Goal: Task Accomplishment & Management: Complete application form

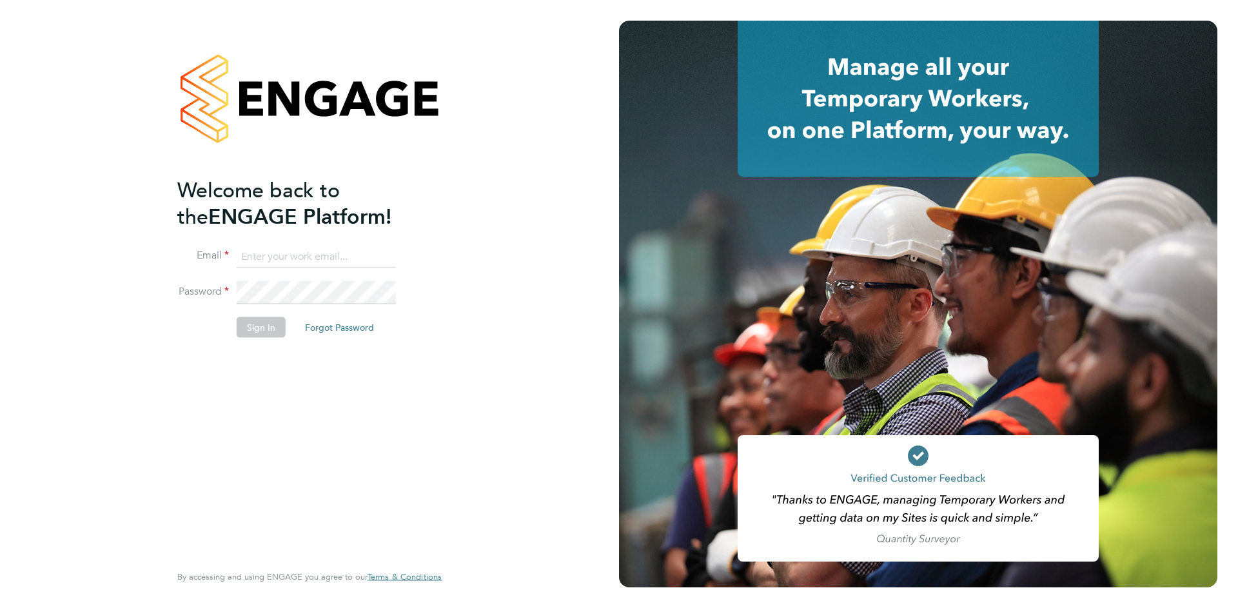
type input "[EMAIL_ADDRESS][DOMAIN_NAME]"
click at [260, 328] on button "Sign In" at bounding box center [261, 327] width 49 height 21
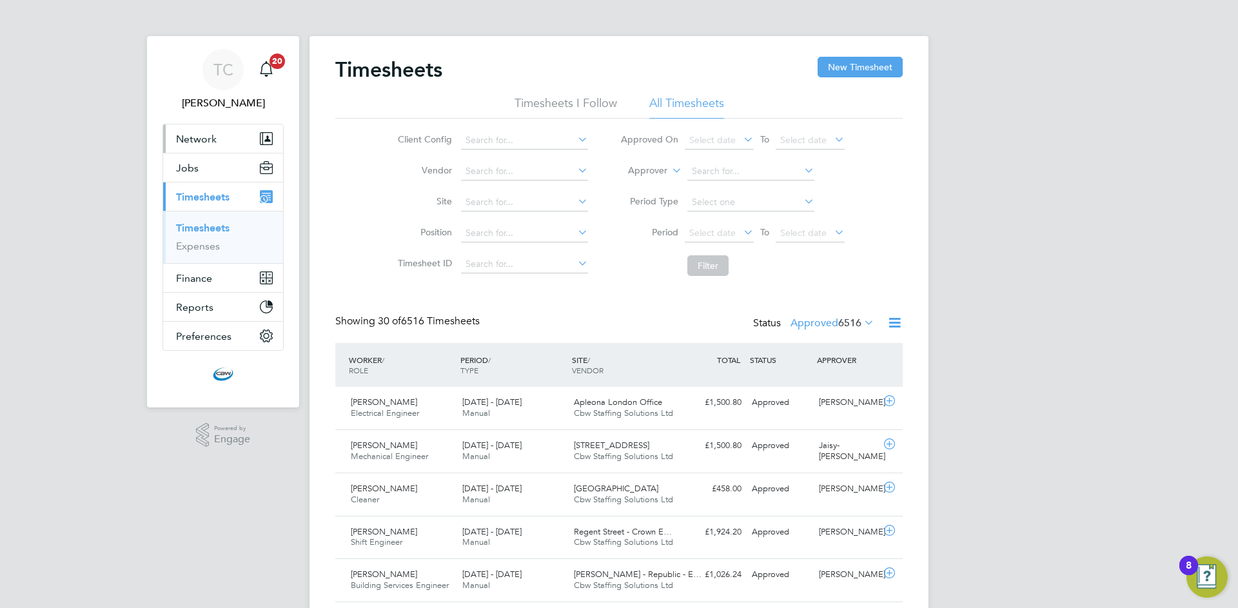
click at [196, 139] on span "Network" at bounding box center [196, 139] width 41 height 12
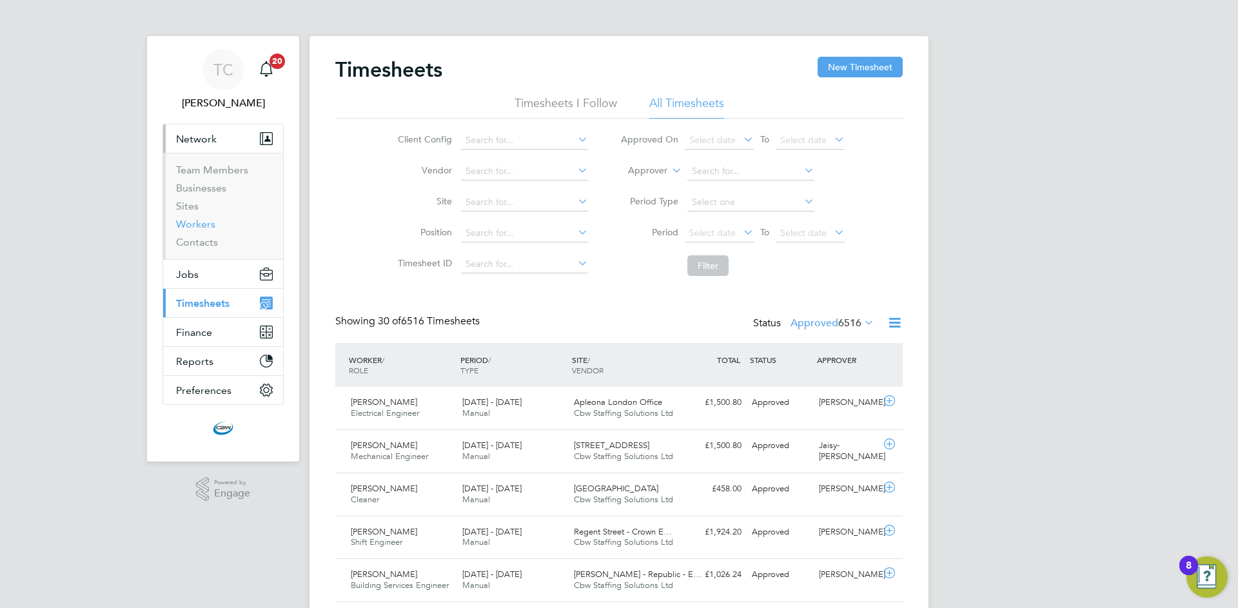
click at [195, 226] on link "Workers" at bounding box center [195, 224] width 39 height 12
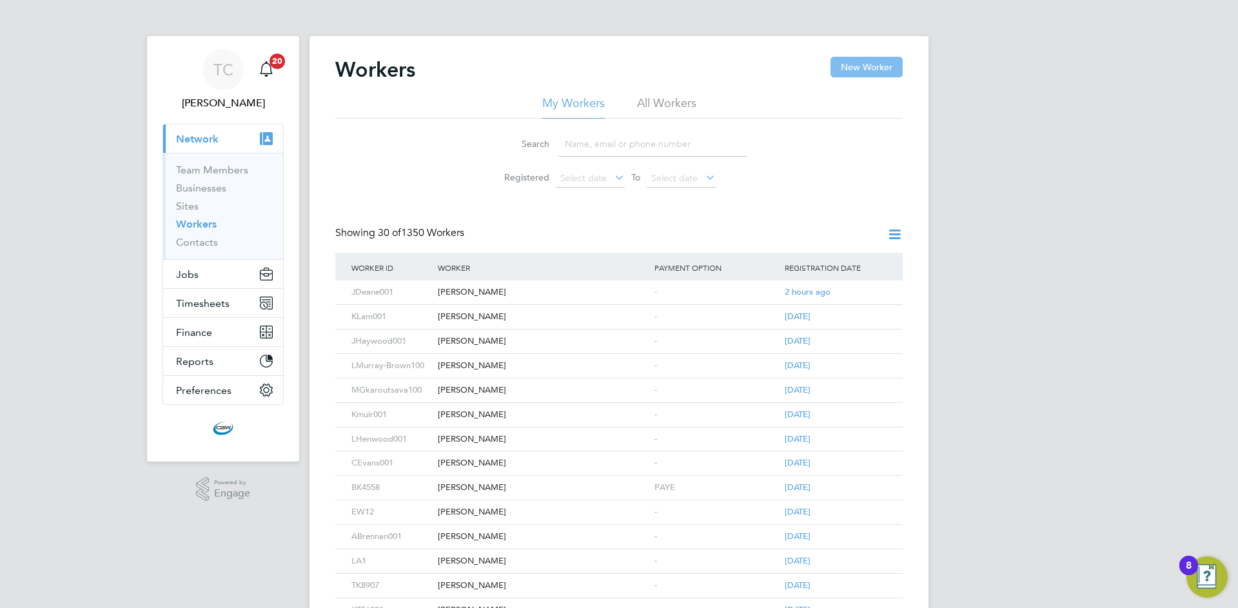
click at [875, 70] on button "New Worker" at bounding box center [867, 67] width 72 height 21
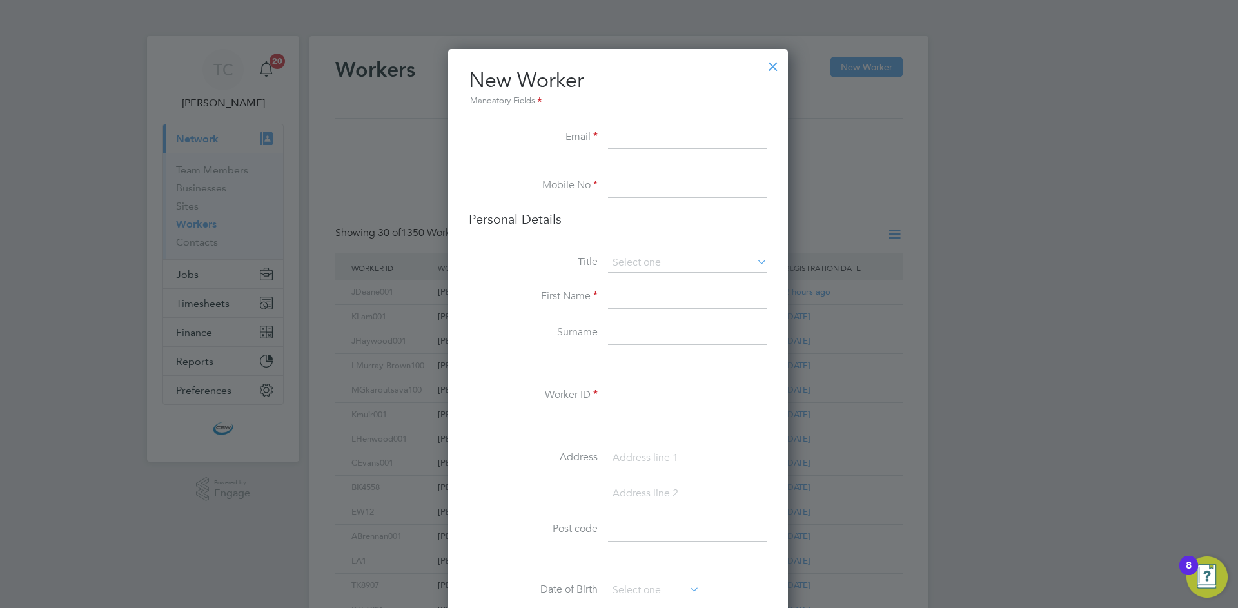
click at [630, 143] on input at bounding box center [687, 137] width 159 height 23
paste input "[PERSON_NAME][EMAIL_ADDRESS][DOMAIN_NAME]"
type input "[PERSON_NAME][EMAIL_ADDRESS][DOMAIN_NAME]"
click at [627, 195] on input at bounding box center [687, 186] width 159 height 23
click at [678, 187] on input at bounding box center [687, 186] width 159 height 23
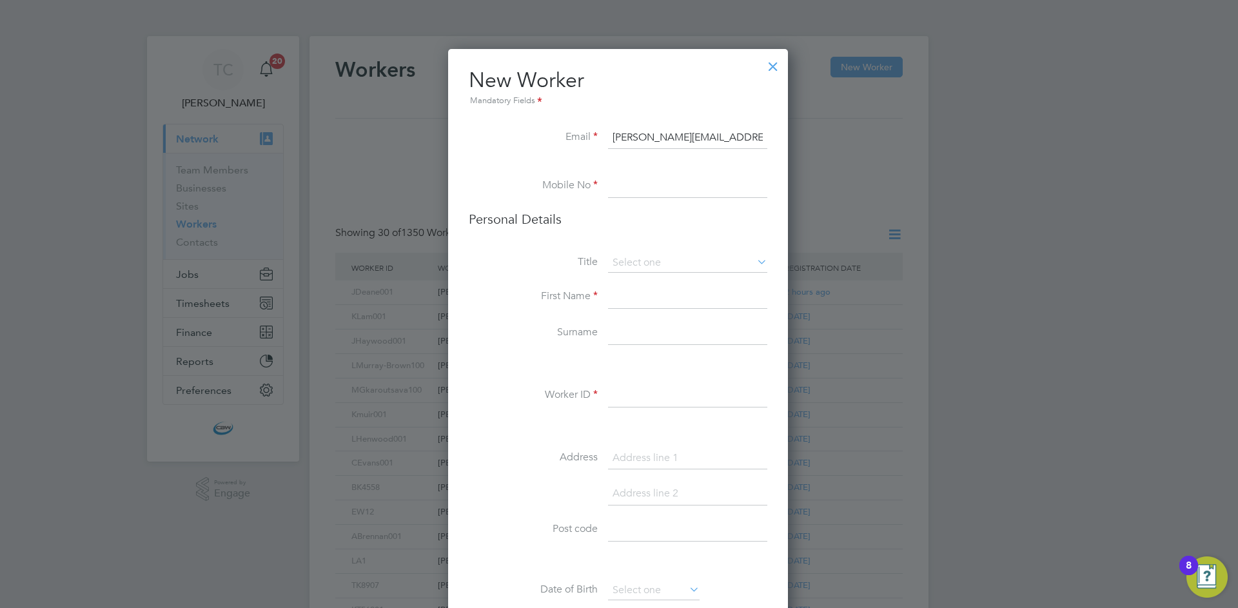
paste input "07401078507"
type input "07401078507"
click at [686, 257] on input at bounding box center [687, 262] width 159 height 19
click at [646, 283] on li "Mr" at bounding box center [688, 281] width 161 height 17
type input "Mr"
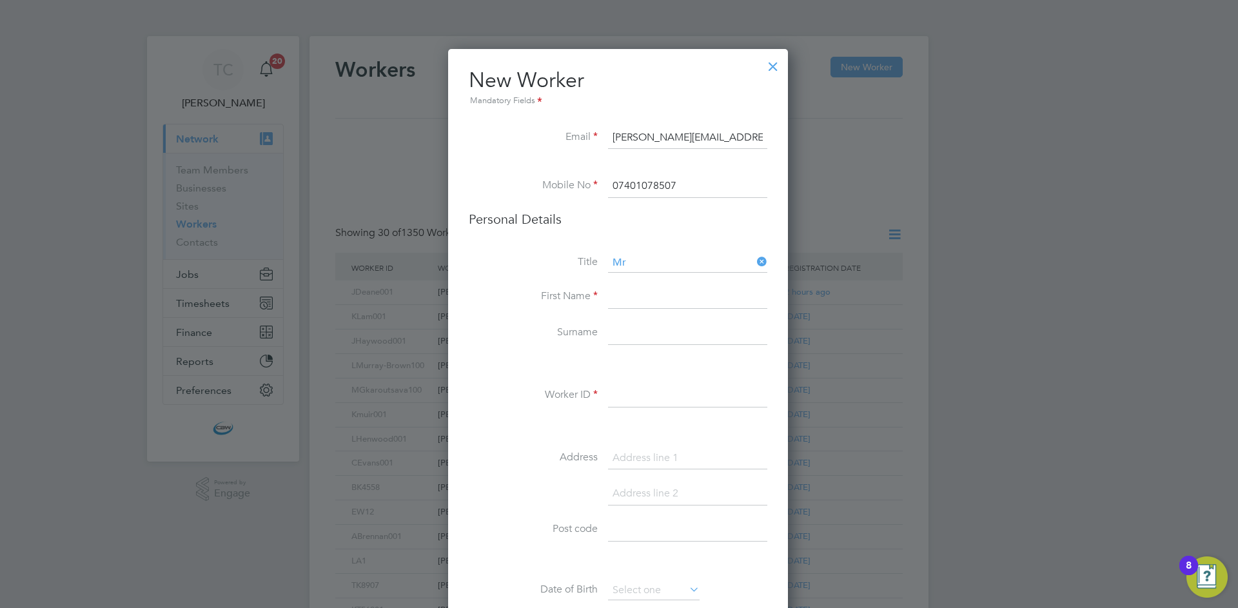
click at [626, 311] on li "First Name" at bounding box center [618, 304] width 299 height 36
click at [631, 300] on input at bounding box center [687, 297] width 159 height 23
type input "a"
type input "[PERSON_NAME]"
click at [631, 333] on input at bounding box center [687, 333] width 159 height 23
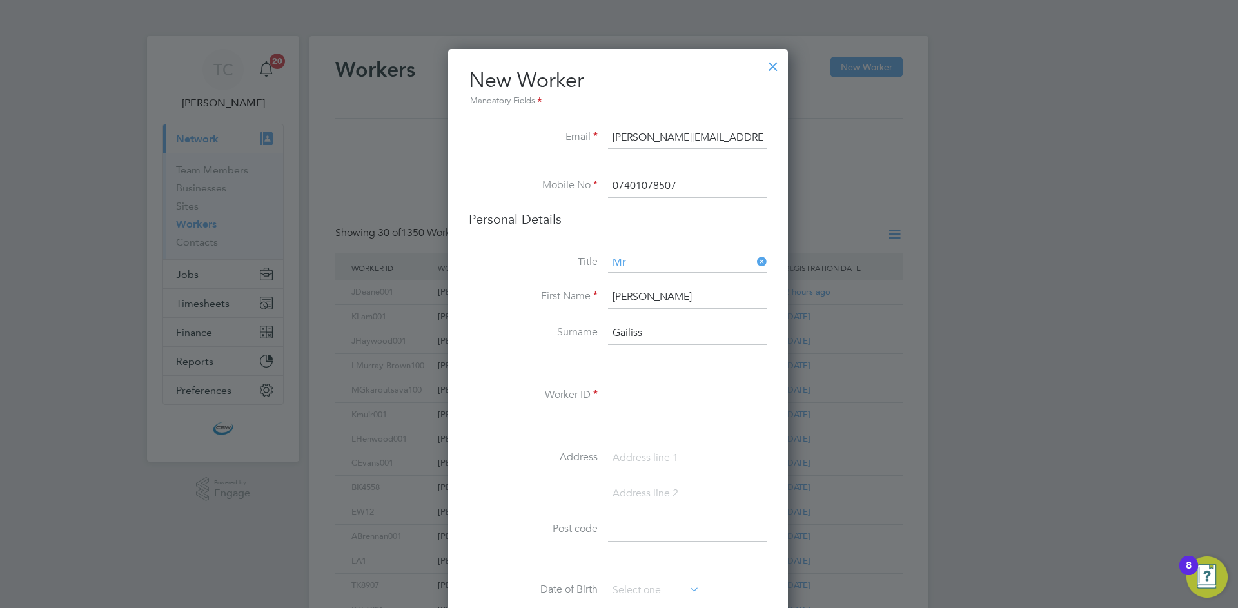
type input "Gailiss"
click at [635, 393] on input at bounding box center [687, 395] width 159 height 23
type input "MGailiss"
drag, startPoint x: 517, startPoint y: 366, endPoint x: 559, endPoint y: 363, distance: 42.1
click at [521, 364] on li at bounding box center [618, 365] width 299 height 14
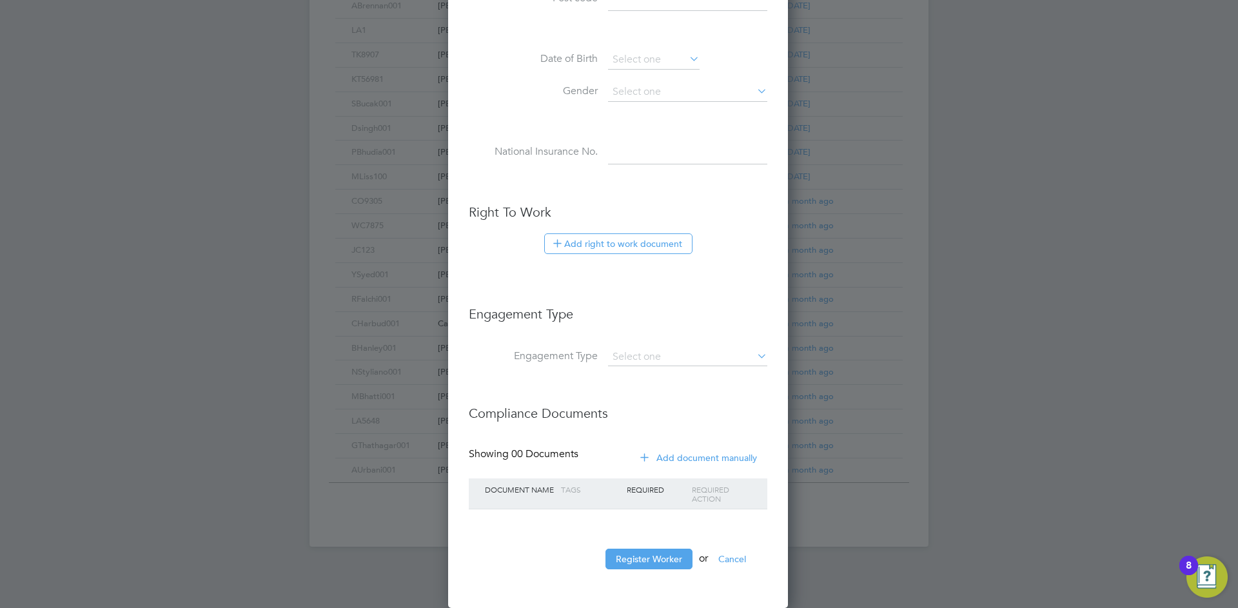
click at [655, 548] on ul "New Worker Mandatory Fields Email [EMAIL_ADDRESS][DOMAIN_NAME] Mobile No 074010…" at bounding box center [618, 59] width 299 height 1046
click at [650, 552] on button "Register Worker" at bounding box center [649, 559] width 87 height 21
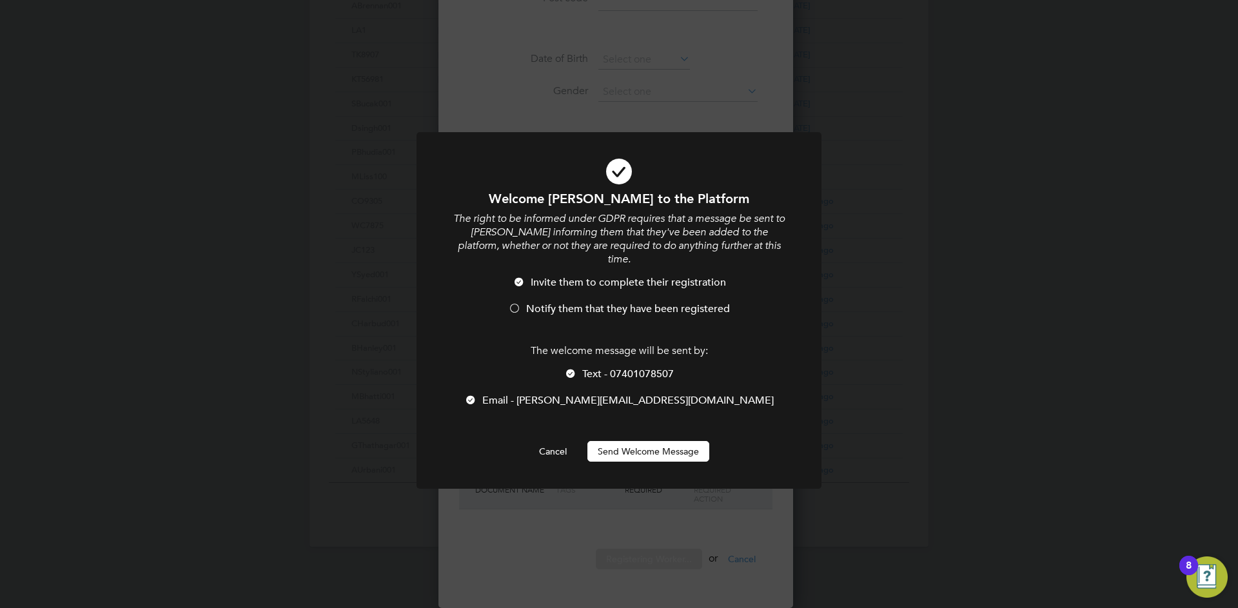
click at [526, 286] on li "Invite them to complete their registration" at bounding box center [619, 289] width 335 height 26
click at [568, 368] on div at bounding box center [570, 374] width 13 height 13
click at [661, 441] on button "Send Welcome Message" at bounding box center [649, 451] width 122 height 21
